Goal: Task Accomplishment & Management: Complete application form

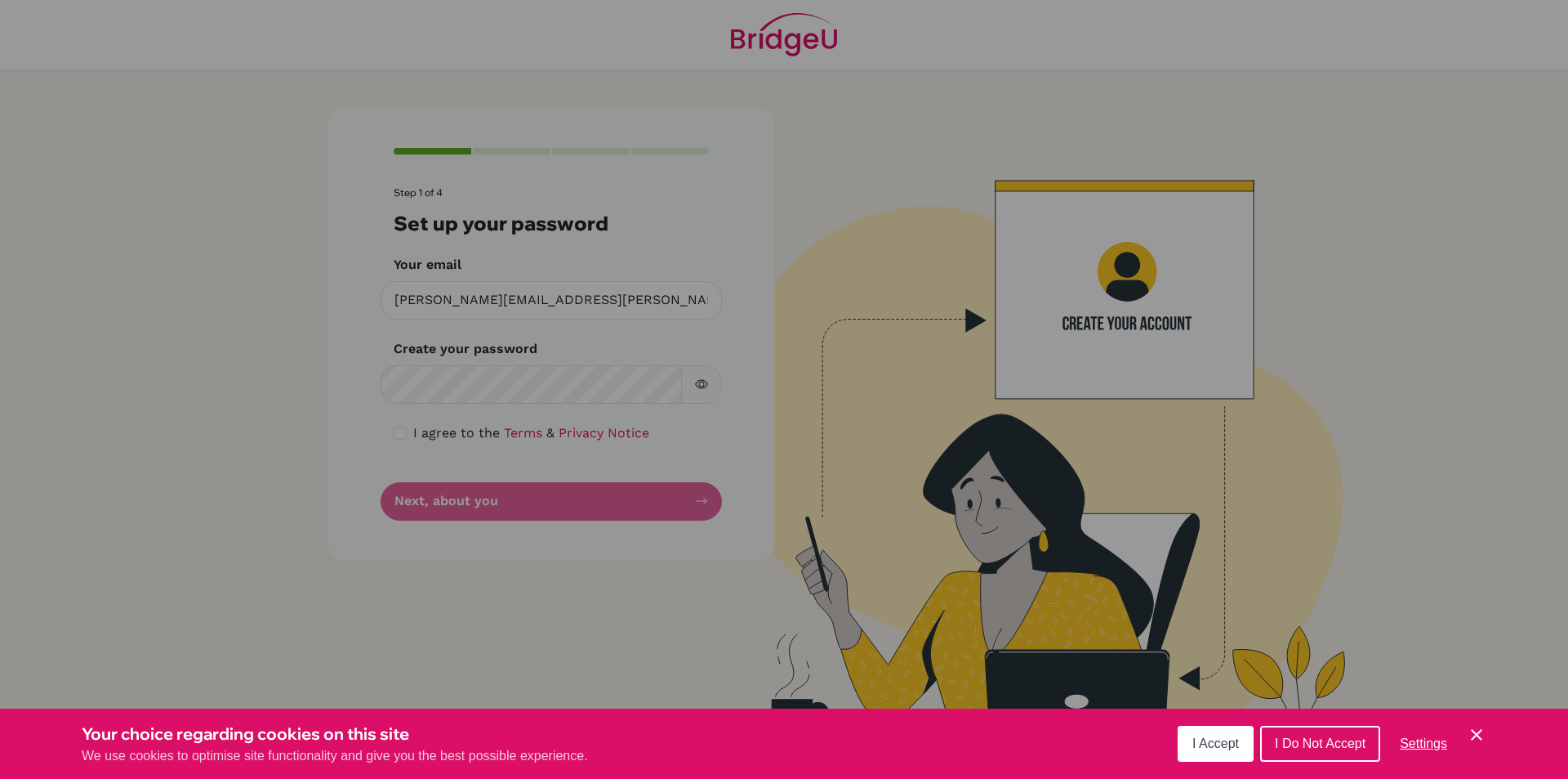
click at [1213, 739] on span "I Accept" at bounding box center [1216, 742] width 47 height 13
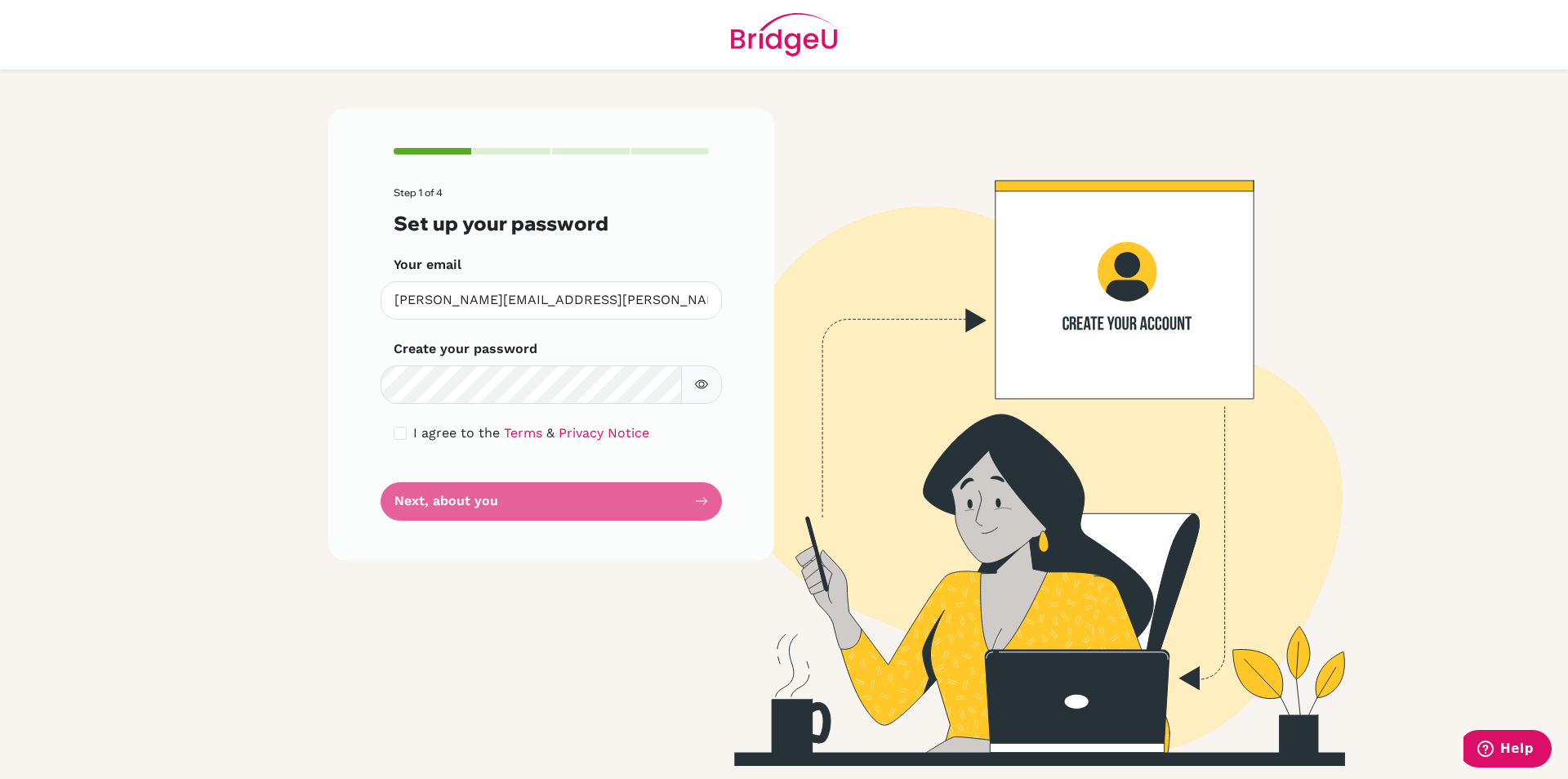
drag, startPoint x: 552, startPoint y: 343, endPoint x: 552, endPoint y: 362, distance: 19.0
click at [552, 352] on div "Create your password Make sure it's at least 6 characters" at bounding box center [552, 372] width 316 height 65
click at [352, 416] on div "Step 1 of 4 Set up your password Your email [PERSON_NAME][EMAIL_ADDRESS][PERSON…" at bounding box center [551, 334] width 446 height 451
click at [527, 407] on form "Step 1 of 4 Set up your password Your email [PERSON_NAME][EMAIL_ADDRESS][PERSON…" at bounding box center [552, 354] width 316 height 334
click at [485, 363] on div "Create your password Make sure it's at least 6 characters" at bounding box center [552, 372] width 316 height 65
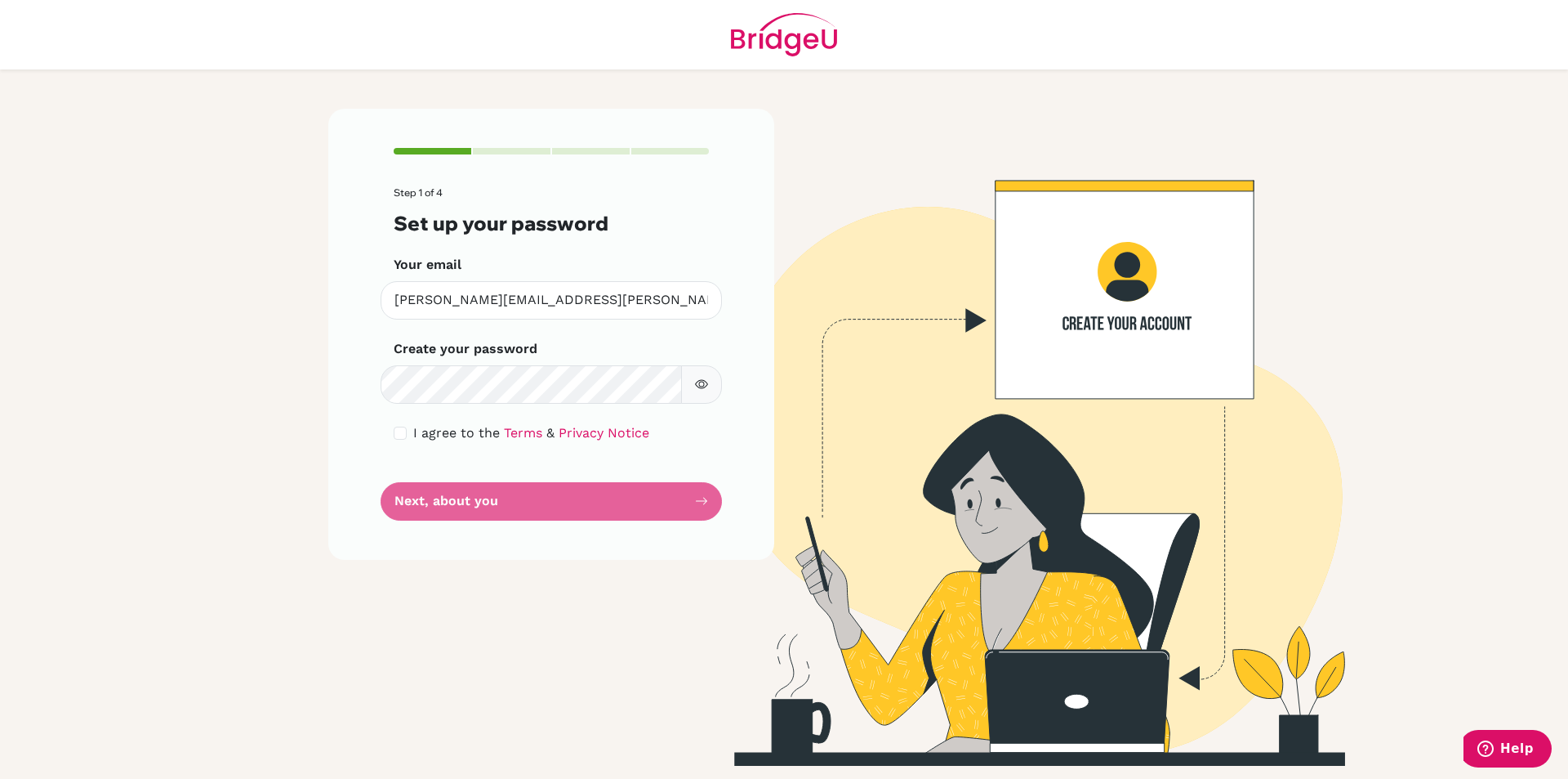
click at [694, 382] on button "button" at bounding box center [701, 384] width 41 height 39
drag, startPoint x: 694, startPoint y: 382, endPoint x: 644, endPoint y: 409, distance: 56.8
click at [693, 382] on button "button" at bounding box center [701, 384] width 41 height 39
click at [397, 433] on input "checkbox" at bounding box center [400, 433] width 13 height 13
checkbox input "true"
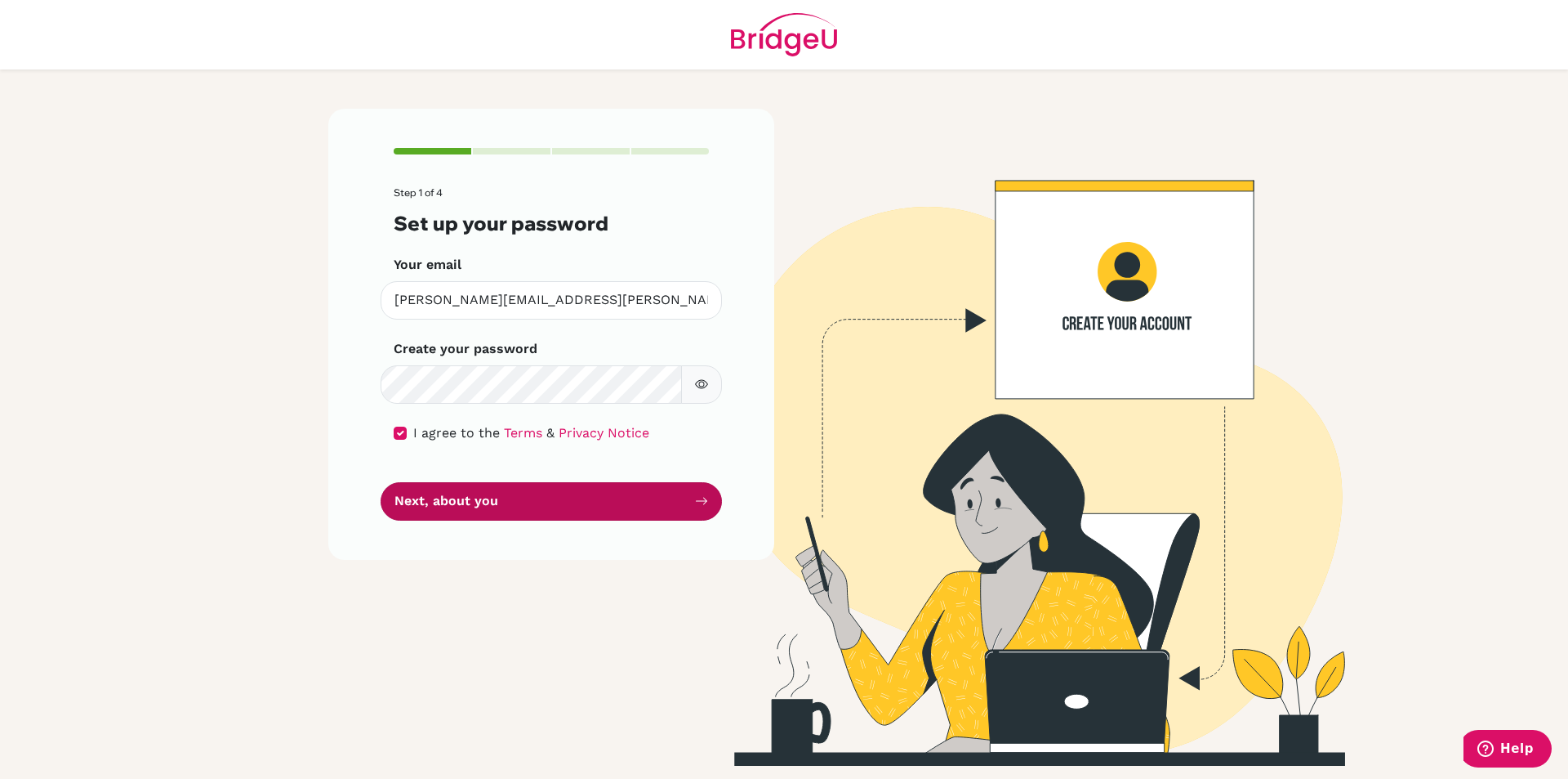
click at [439, 510] on button "Next, about you" at bounding box center [551, 501] width 342 height 39
